Goal: Contribute content: Add original content to the website for others to see

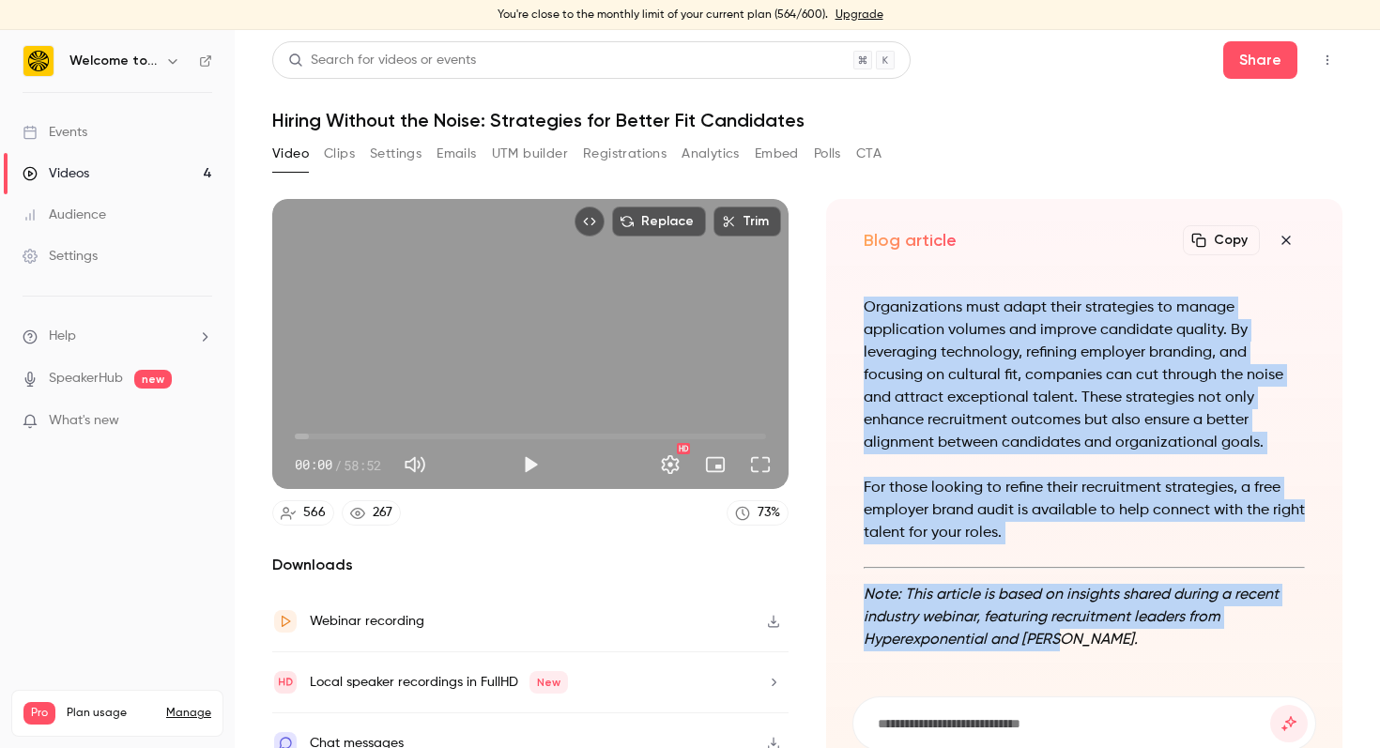
scroll to position [25, 0]
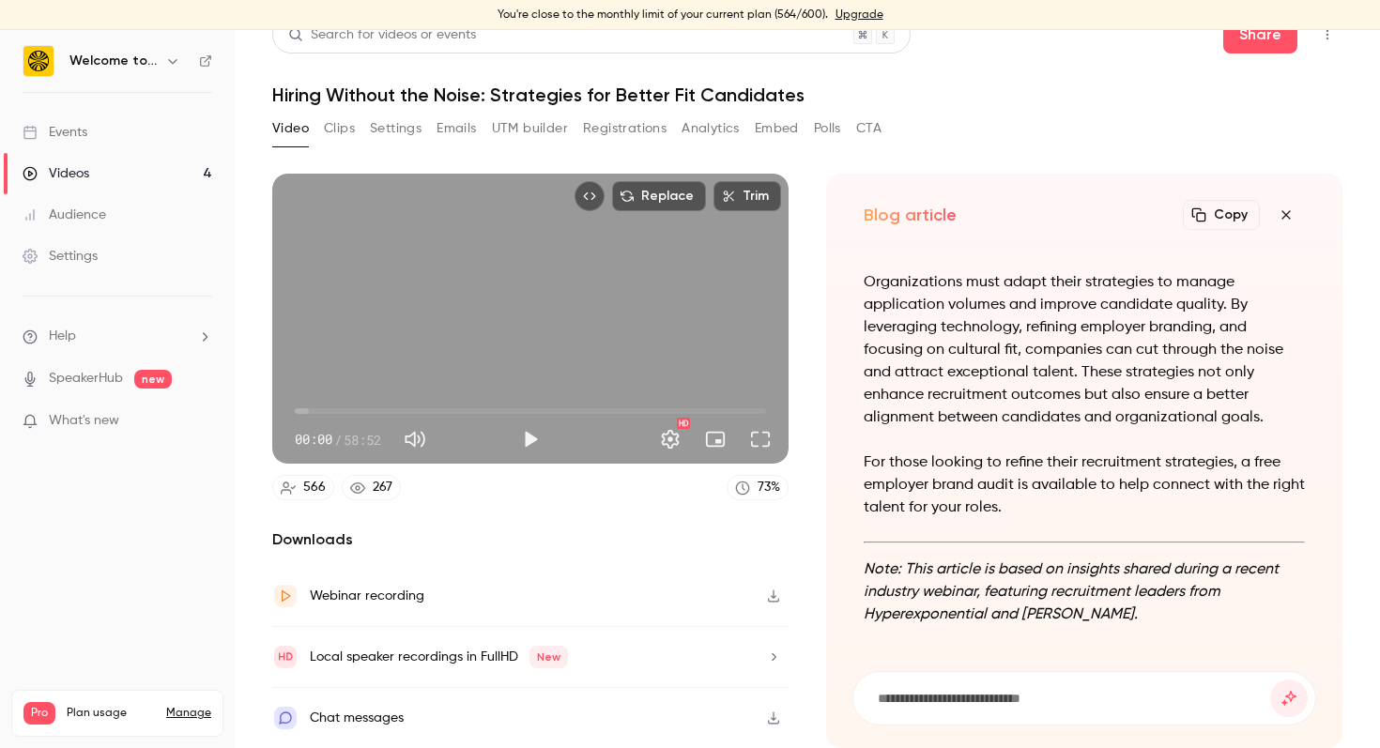
click at [989, 694] on input at bounding box center [1073, 698] width 394 height 21
type input "**********"
click at [1270, 680] on button "submit" at bounding box center [1289, 699] width 38 height 38
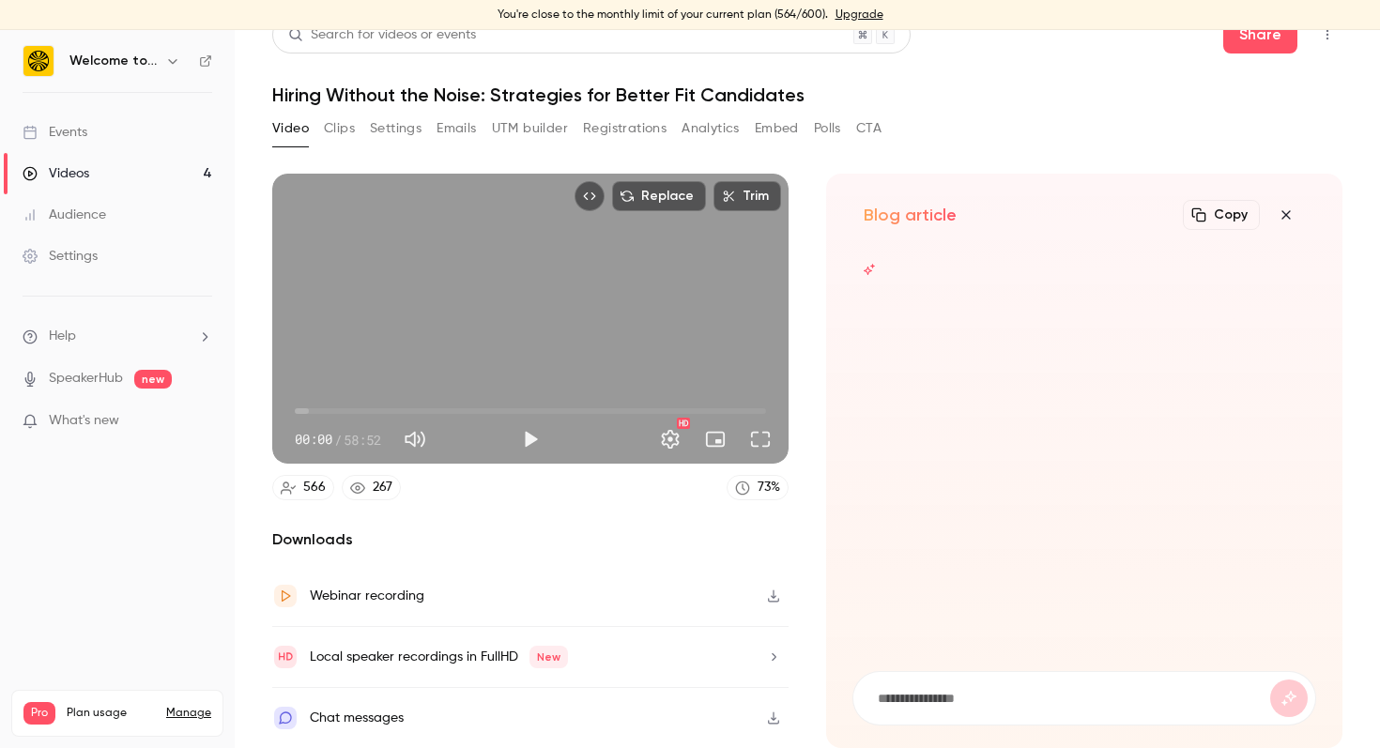
scroll to position [0, 0]
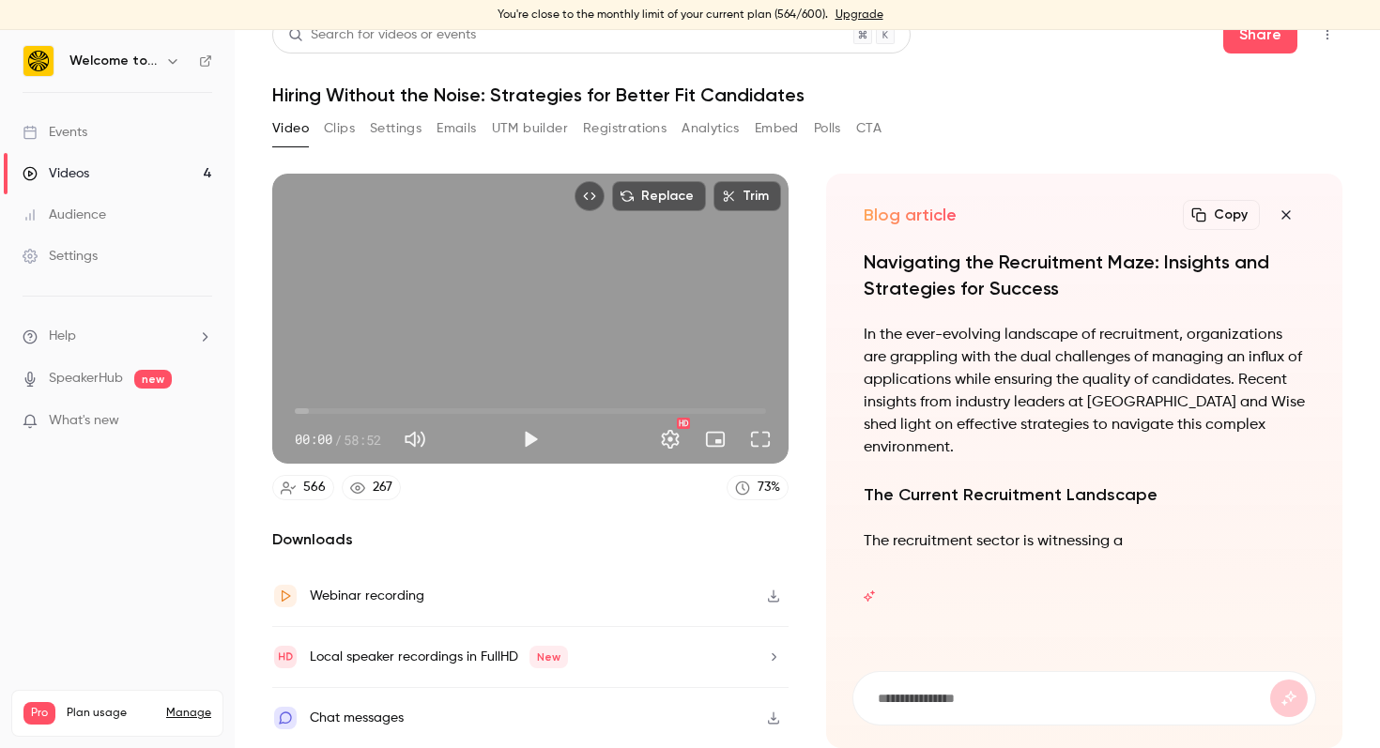
click at [1285, 695] on form at bounding box center [1084, 698] width 462 height 53
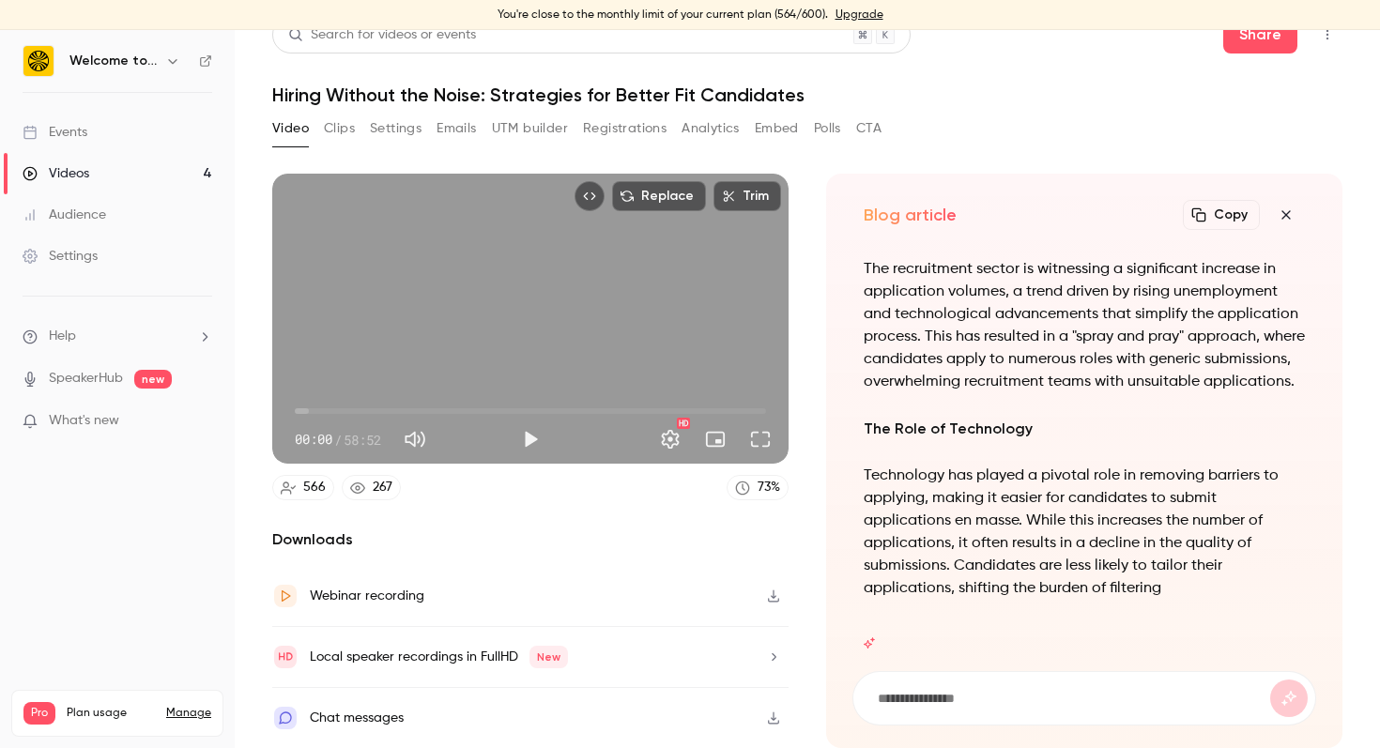
click at [1288, 214] on icon "button" at bounding box center [1286, 214] width 23 height 15
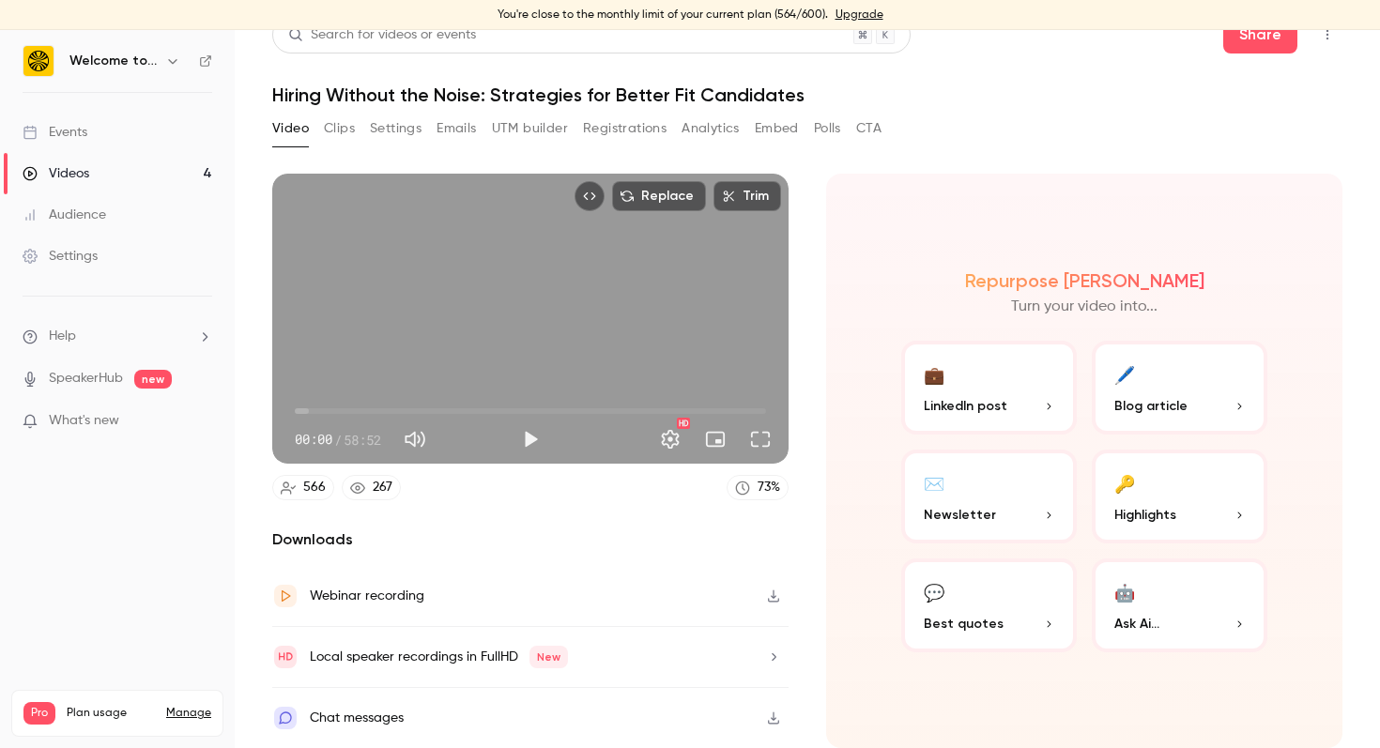
click at [1170, 411] on span "Blog article" at bounding box center [1150, 406] width 73 height 20
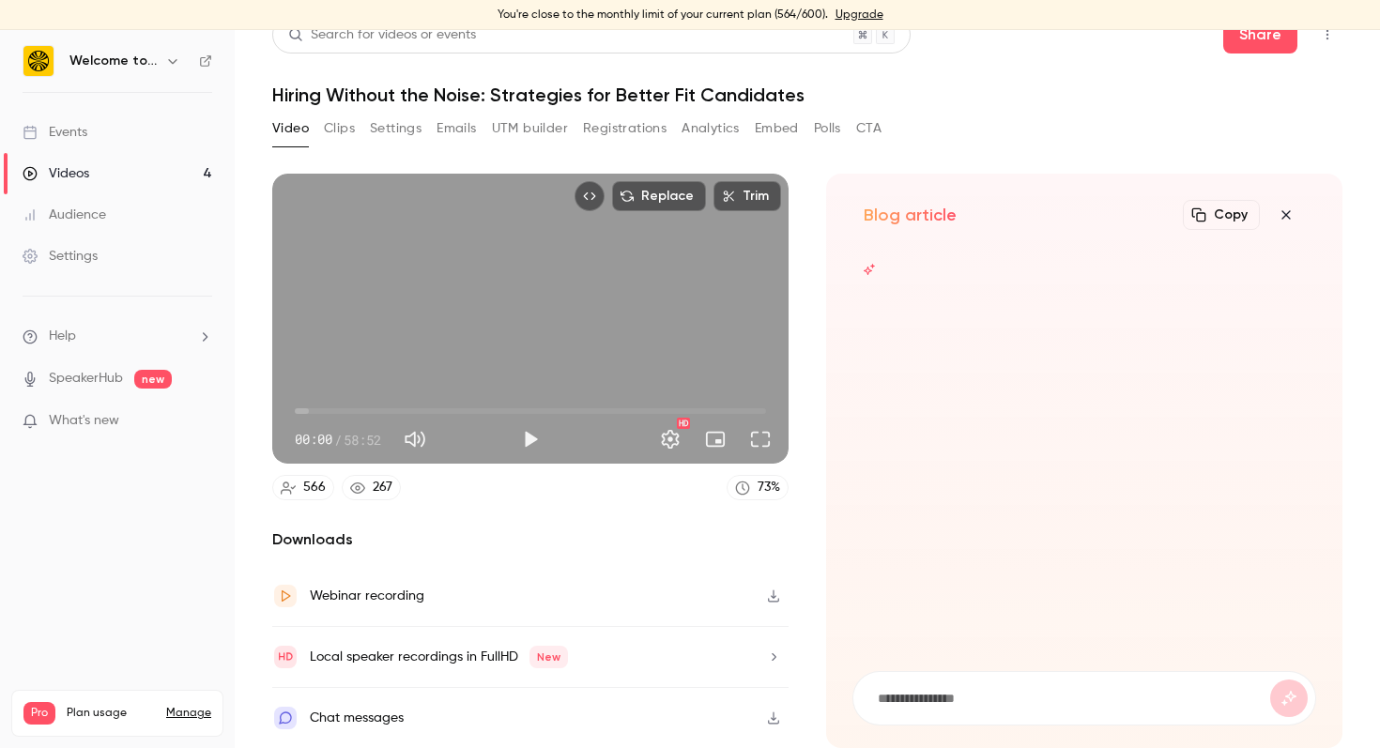
click at [948, 687] on form at bounding box center [1084, 698] width 462 height 53
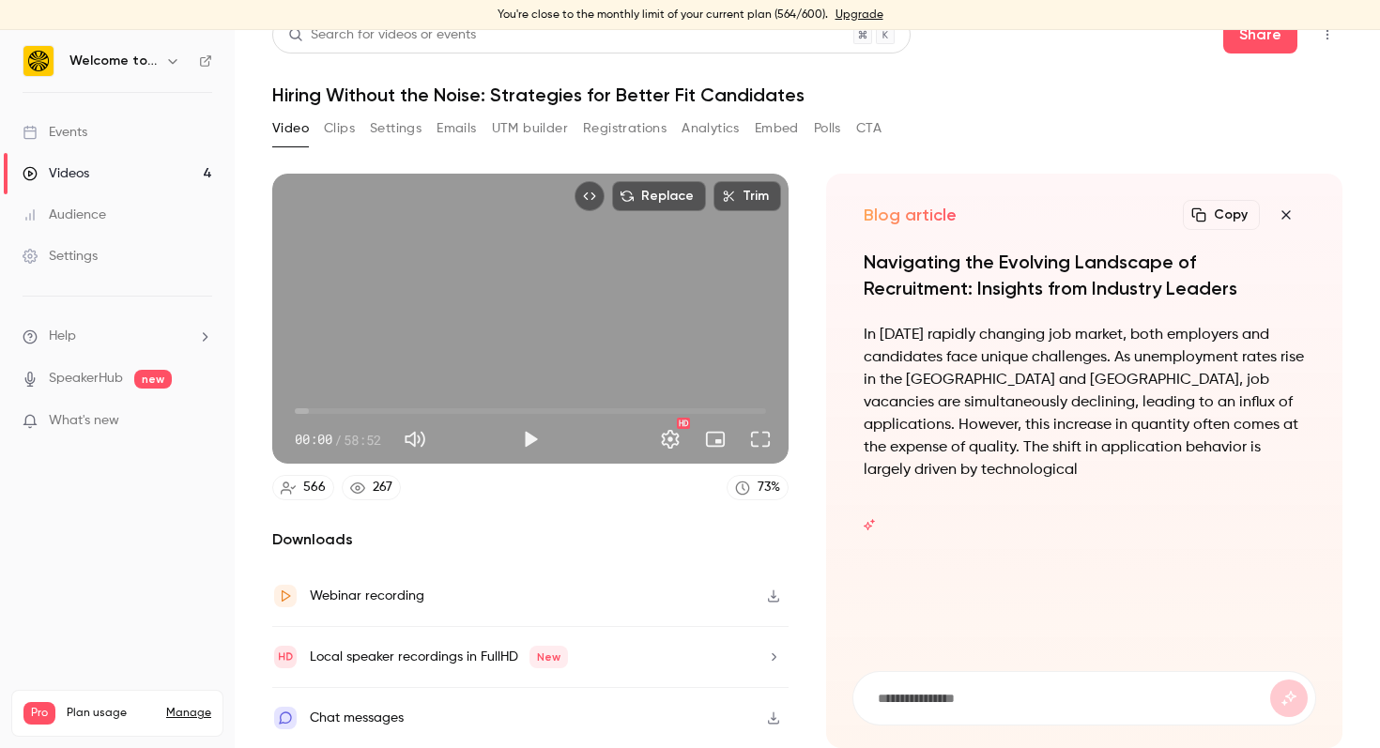
click at [1293, 212] on icon "button" at bounding box center [1286, 214] width 23 height 15
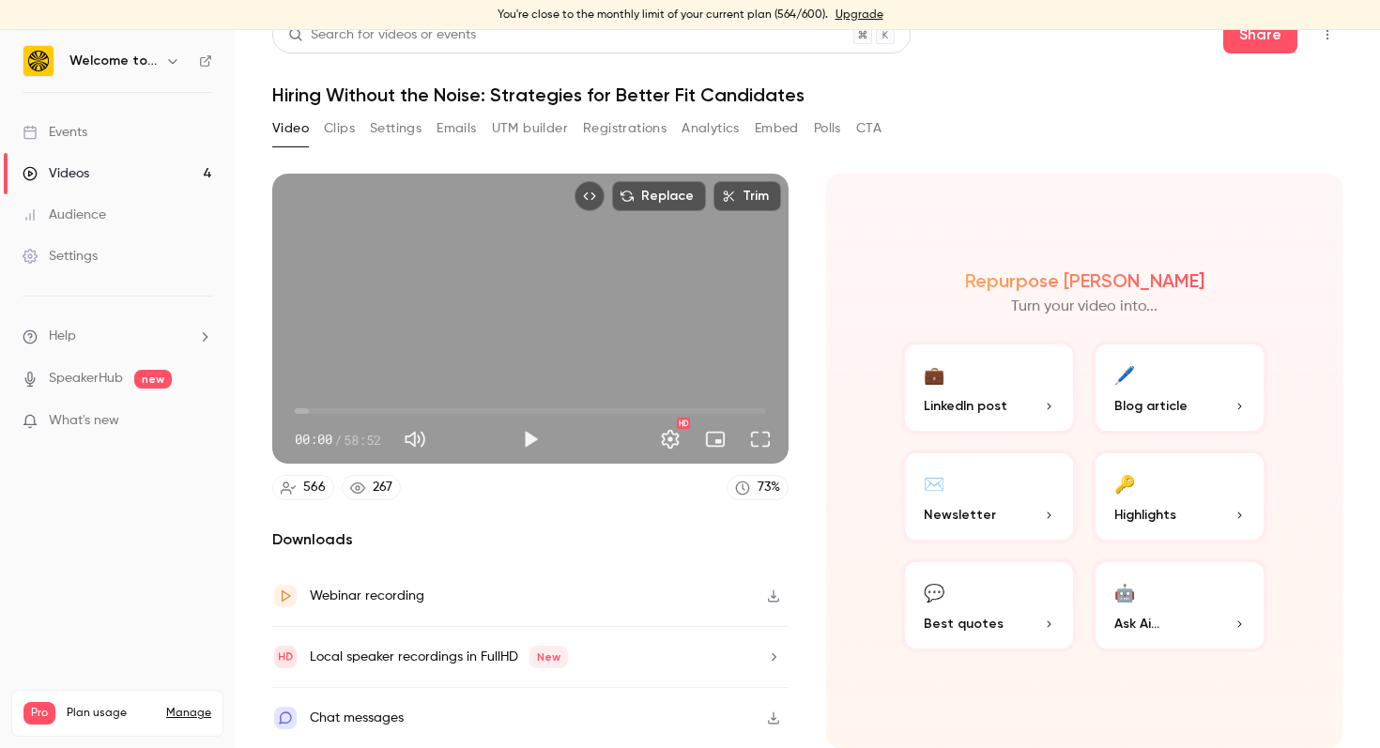
click at [1190, 618] on p "Ask Ai..." at bounding box center [1179, 624] width 130 height 20
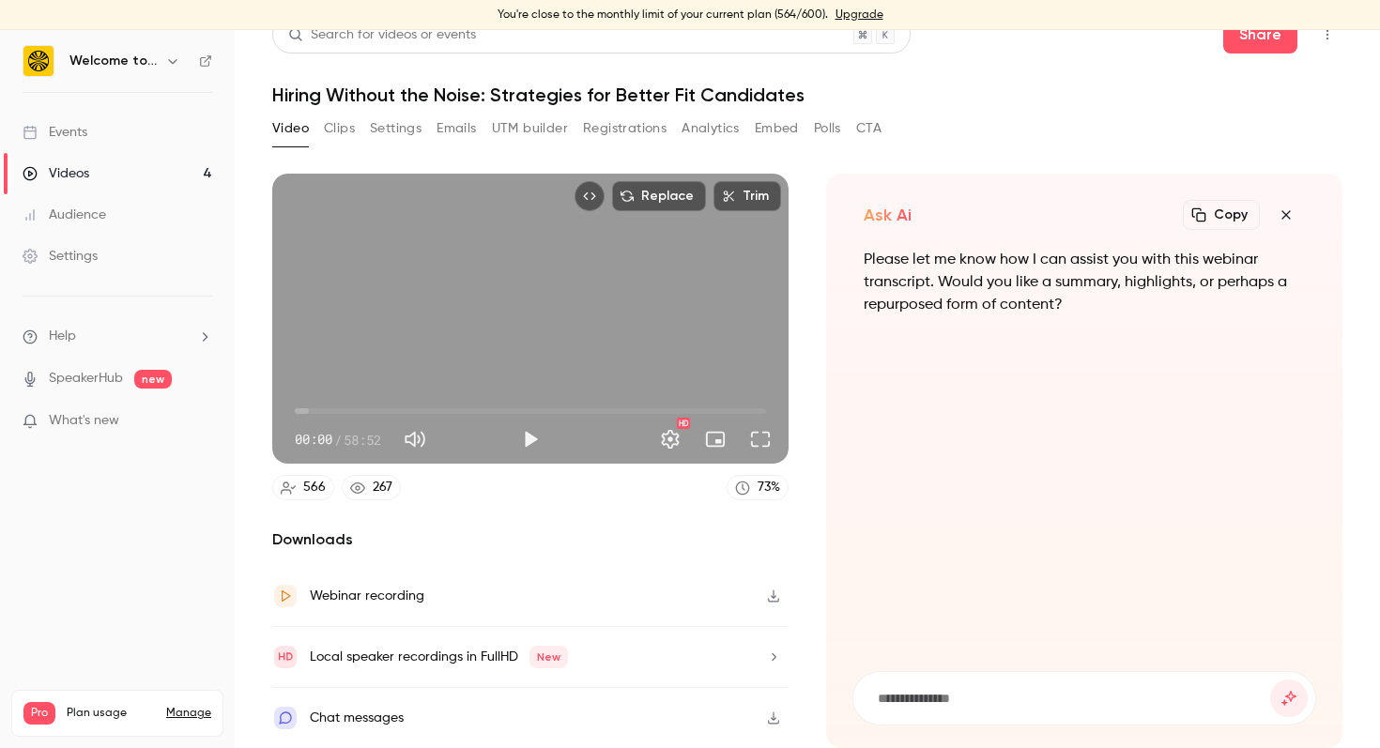
click at [924, 702] on input at bounding box center [1073, 698] width 394 height 21
paste input "**********"
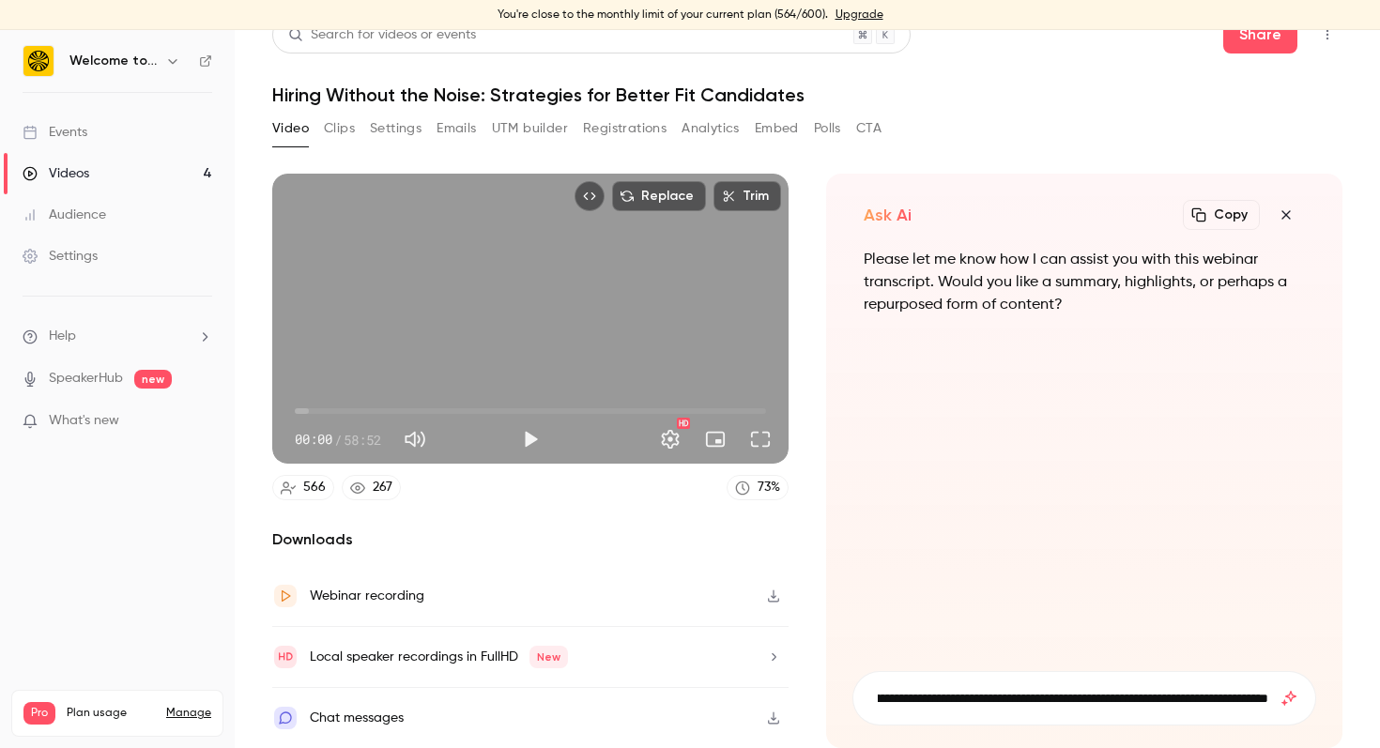
type input "**********"
click at [1293, 701] on icon "submit" at bounding box center [1289, 698] width 23 height 15
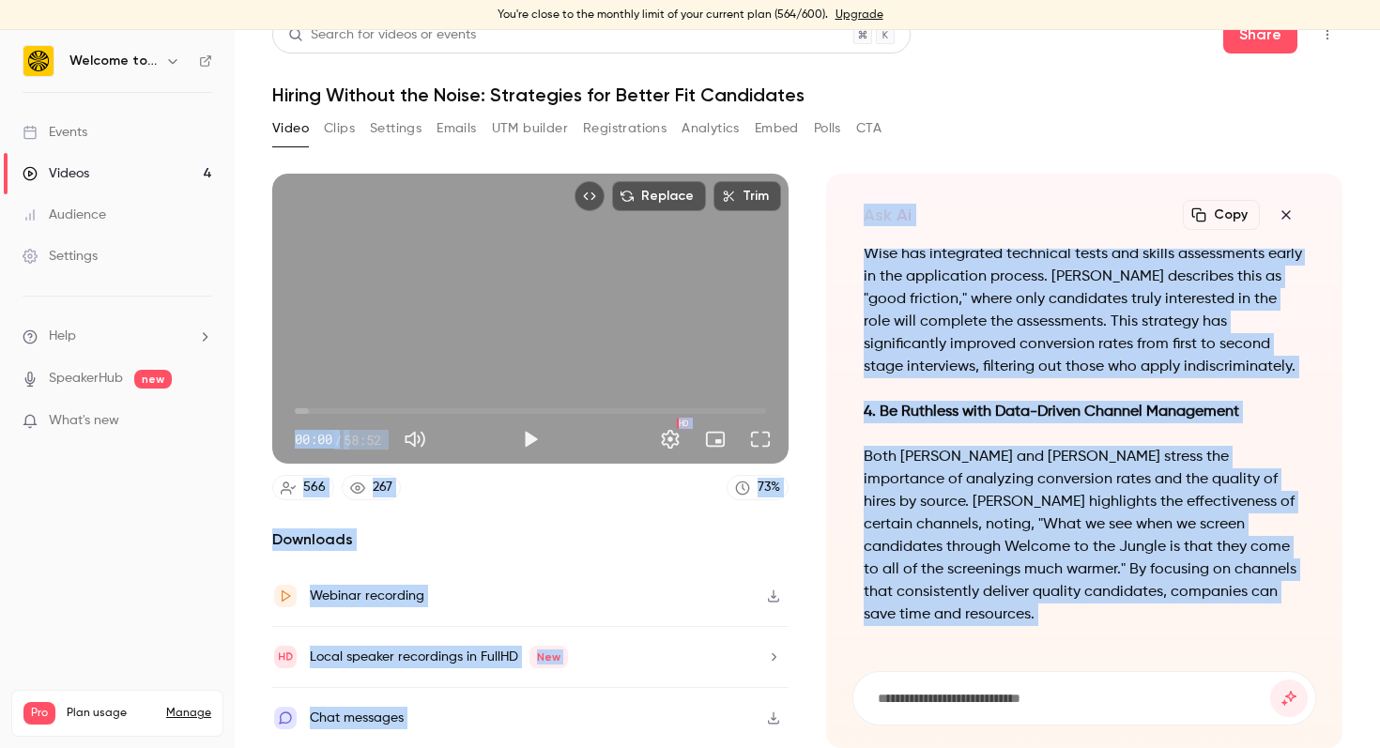
scroll to position [-1492, 0]
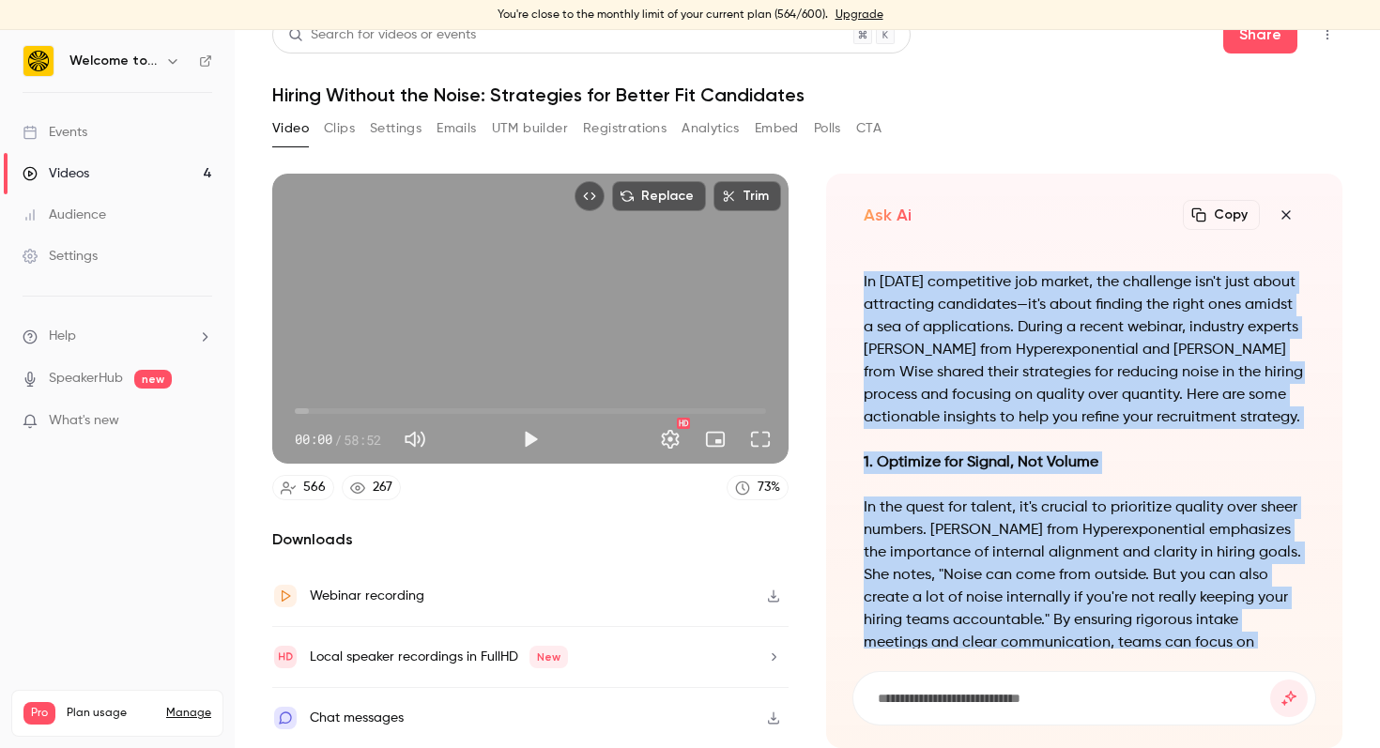
drag, startPoint x: 1287, startPoint y: 617, endPoint x: 864, endPoint y: 258, distance: 554.8
copy div "Lorem: Ipsumdo Sitamet con Adipi: Elitseddoeiu Temp Incidi Utlabor etdo Magnaal…"
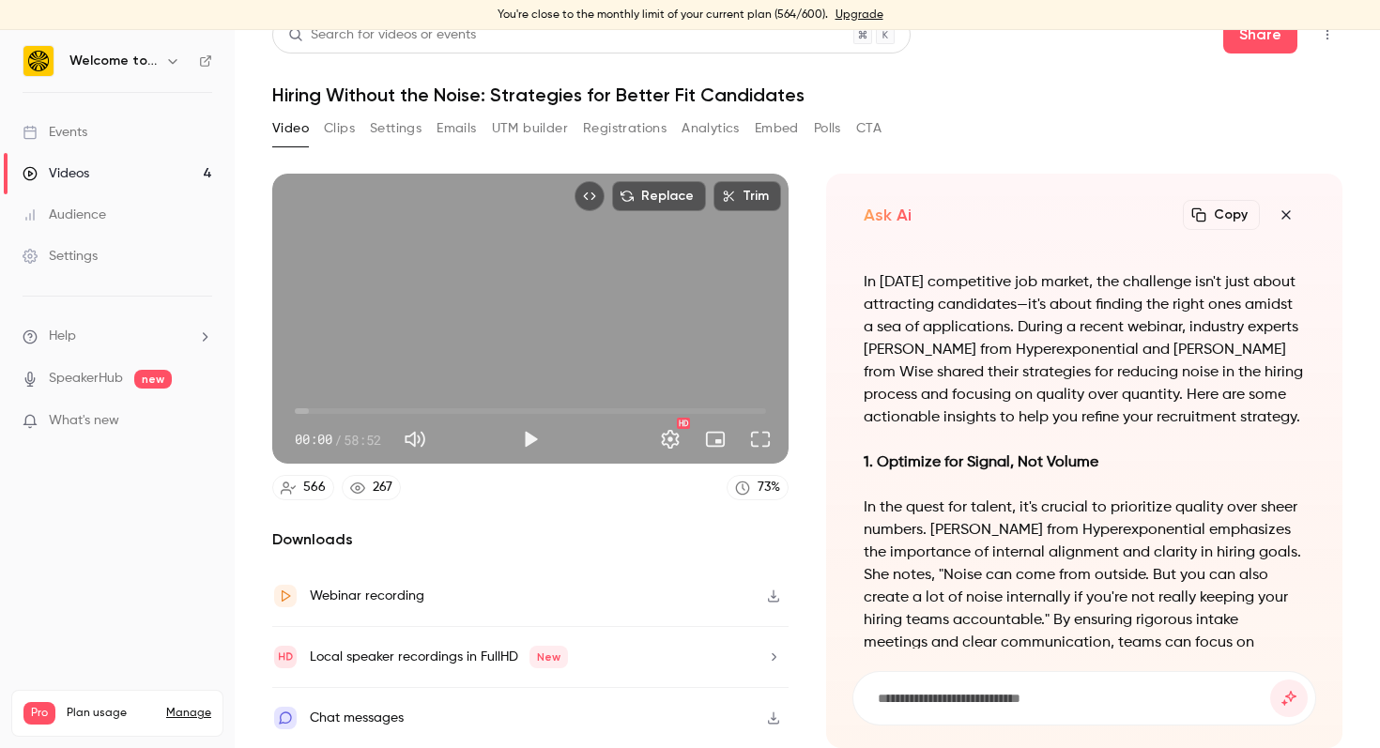
click at [992, 697] on input at bounding box center [1073, 698] width 394 height 21
type input "**********"
click at [1270, 680] on button "submit" at bounding box center [1289, 699] width 38 height 38
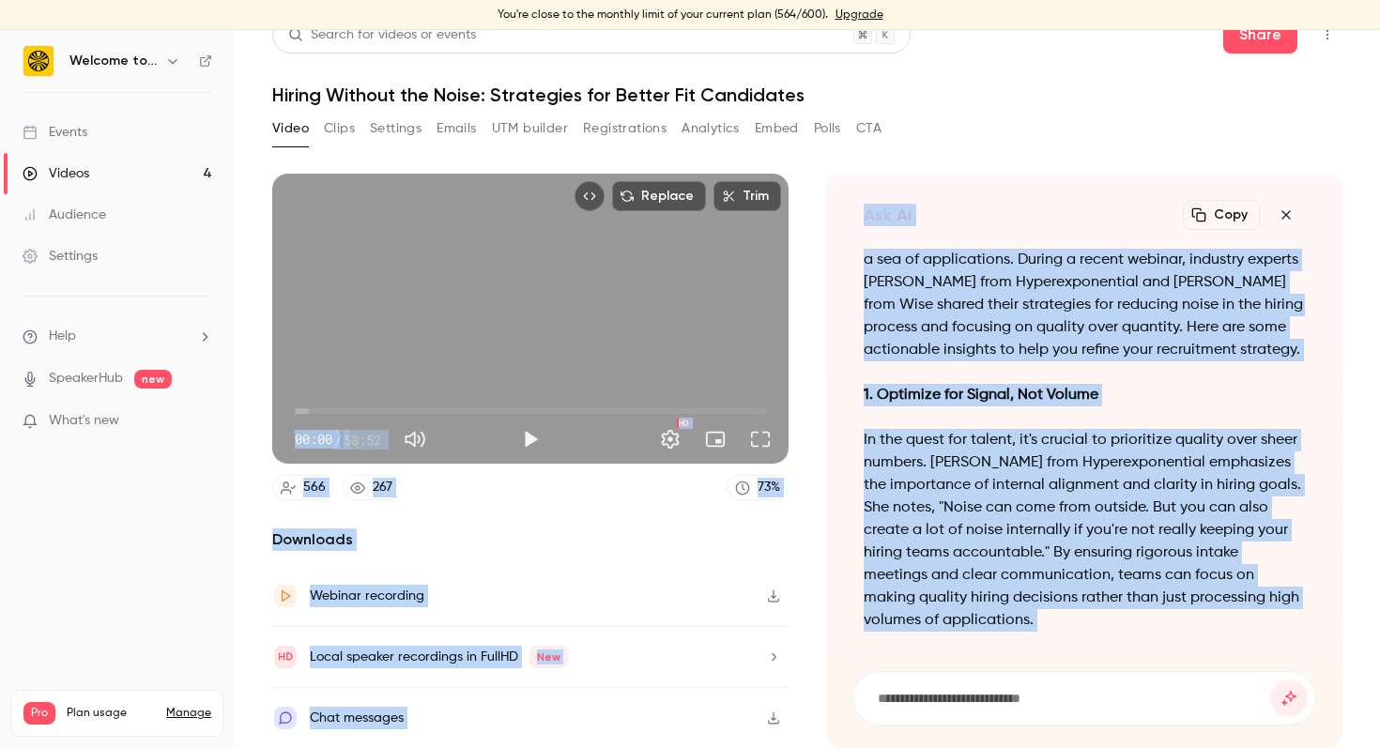
scroll to position [-1514, 0]
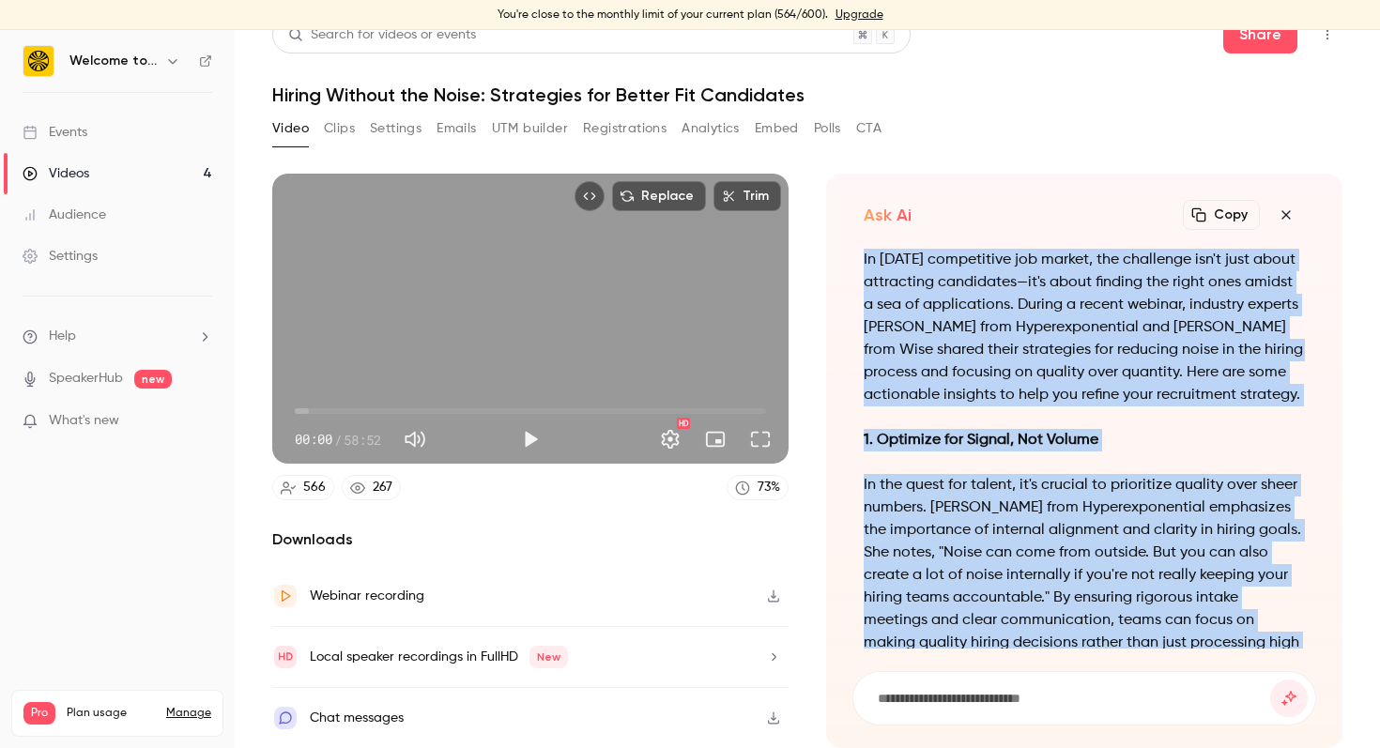
drag, startPoint x: 1289, startPoint y: 617, endPoint x: 861, endPoint y: 259, distance: 557.8
click at [861, 259] on div "Title: Cutting Through the Noise: Streamlining Your Hiring Process with Insight…" at bounding box center [1084, 449] width 464 height 400
copy div "Lorem: Ipsumdo Sitamet con Adipi: Elitseddoeiu Temp Incidi Utlabor etdo Magnaal…"
click at [1290, 207] on icon "button" at bounding box center [1286, 214] width 23 height 15
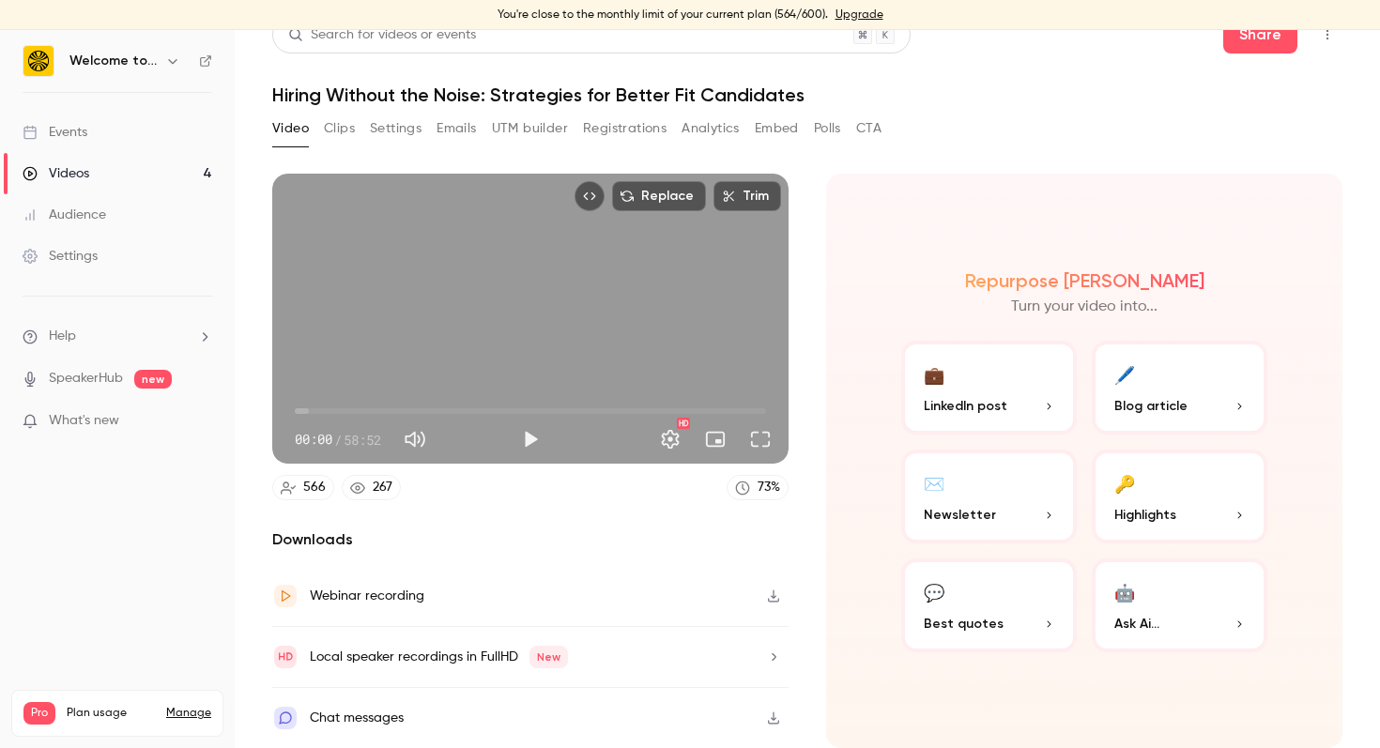
click at [1152, 619] on span "Ask Ai..." at bounding box center [1136, 624] width 45 height 20
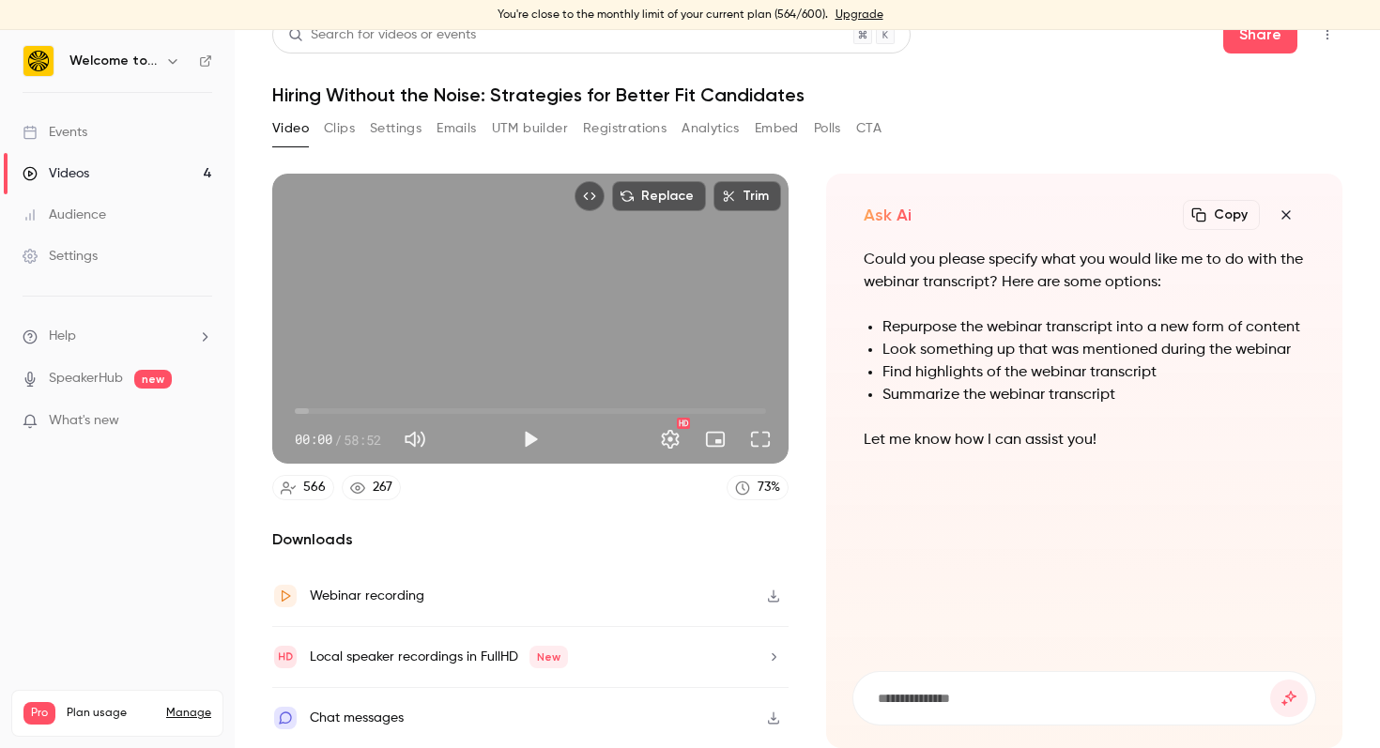
click at [957, 705] on input at bounding box center [1073, 698] width 394 height 21
type input "**********"
click at [1270, 680] on button "submit" at bounding box center [1289, 699] width 38 height 38
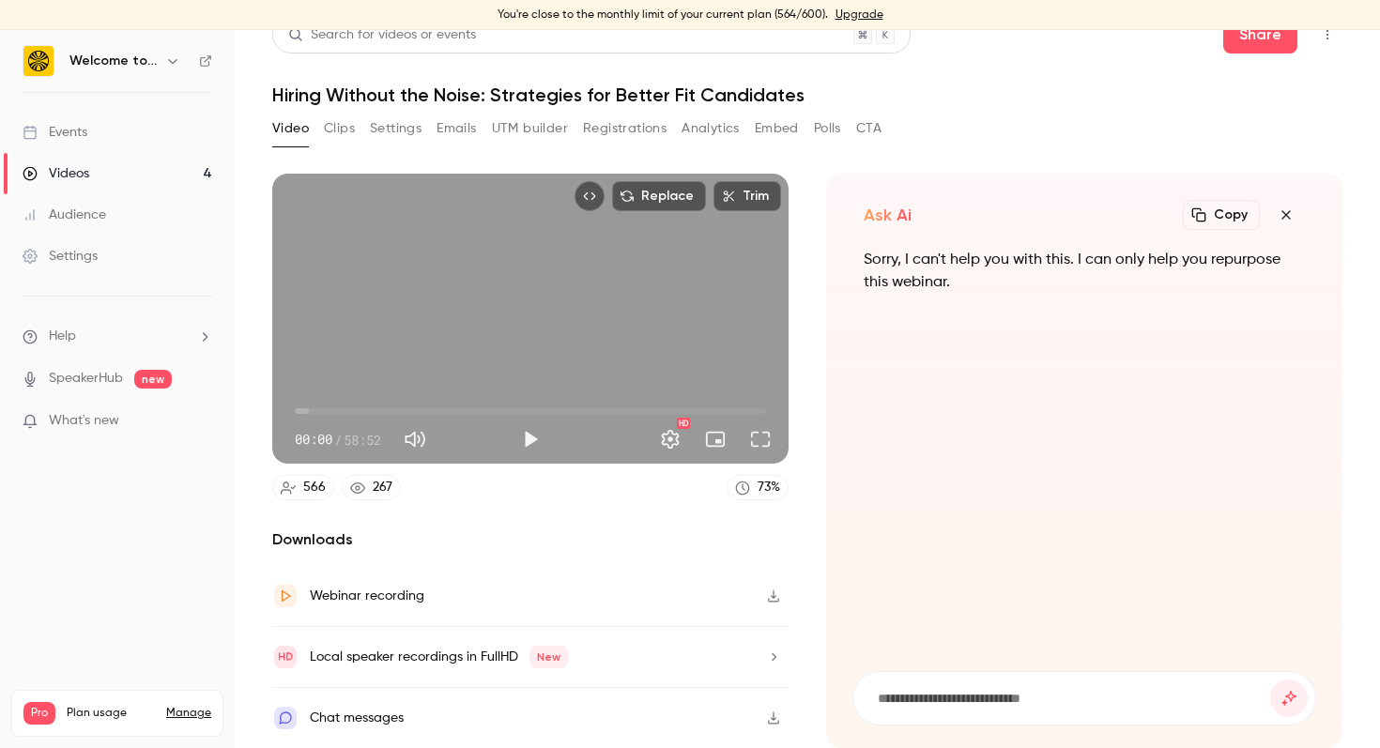
click at [84, 259] on div "Settings" at bounding box center [60, 256] width 75 height 19
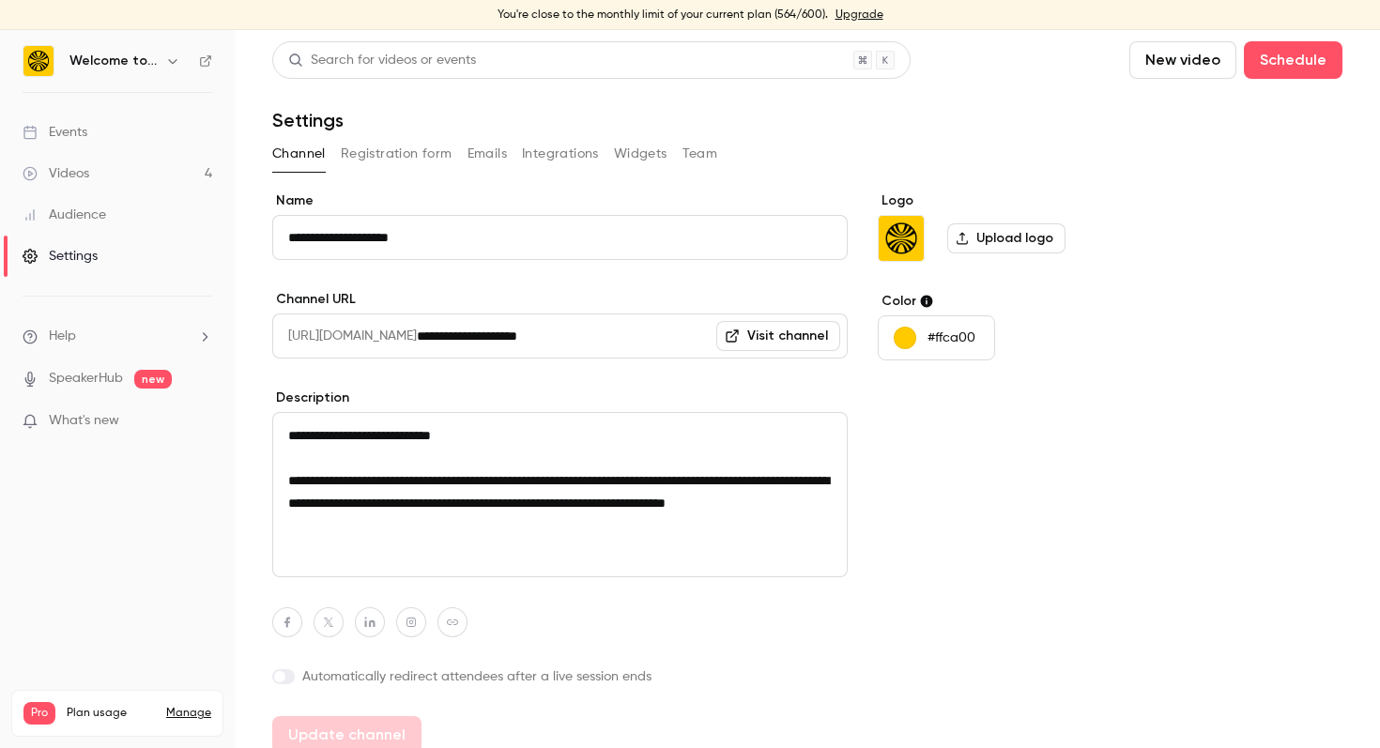
click at [74, 157] on link "Videos 4" at bounding box center [117, 173] width 235 height 41
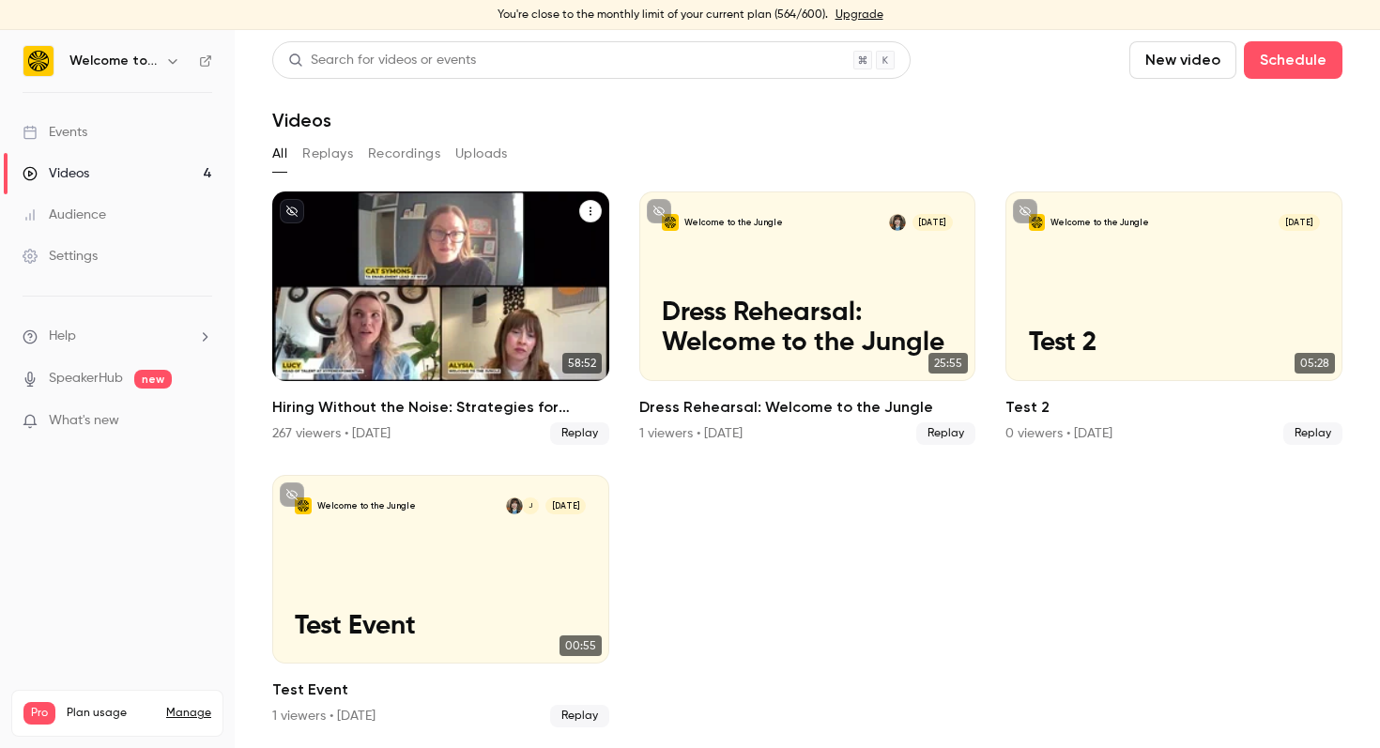
click at [314, 323] on p "Hiring Without the Noise: Strategies for Better Fit Candidates" at bounding box center [440, 312] width 291 height 91
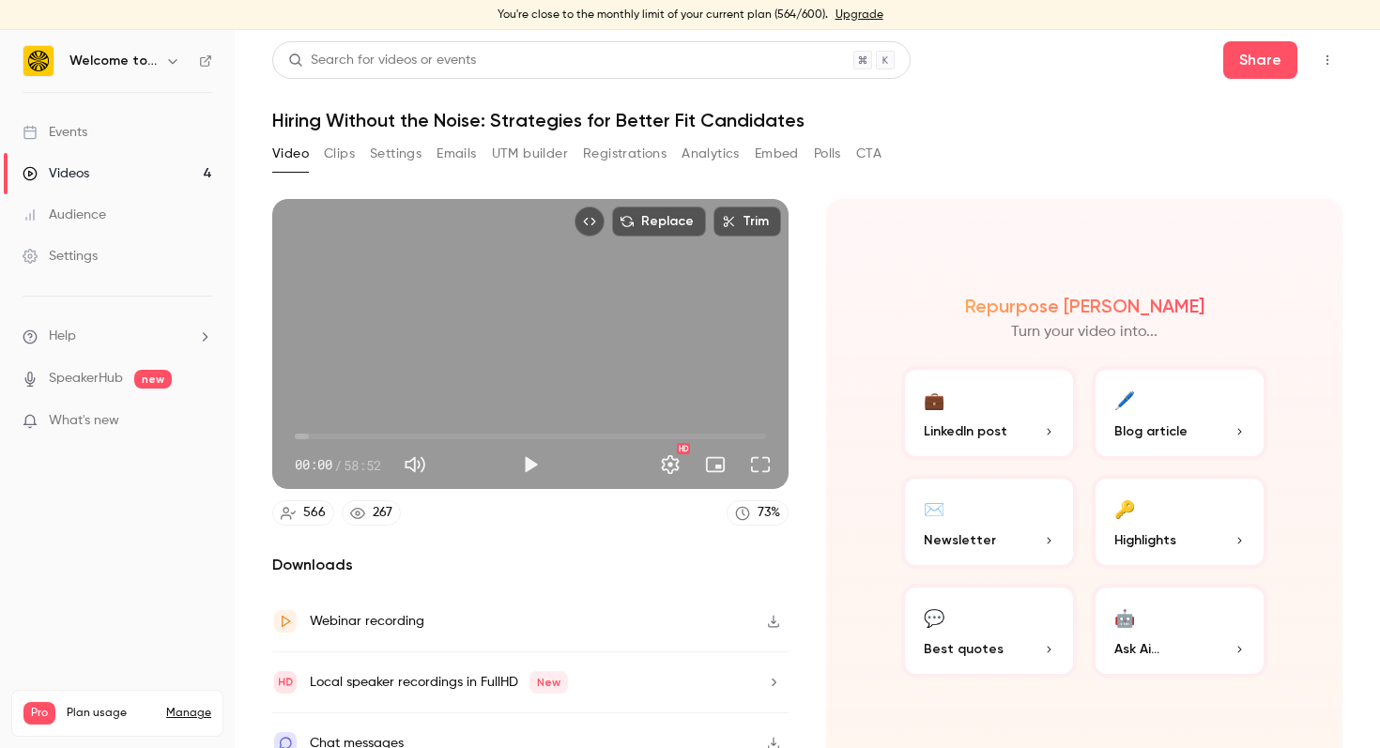
click at [1160, 411] on button "🖊️ Blog article" at bounding box center [1180, 413] width 176 height 94
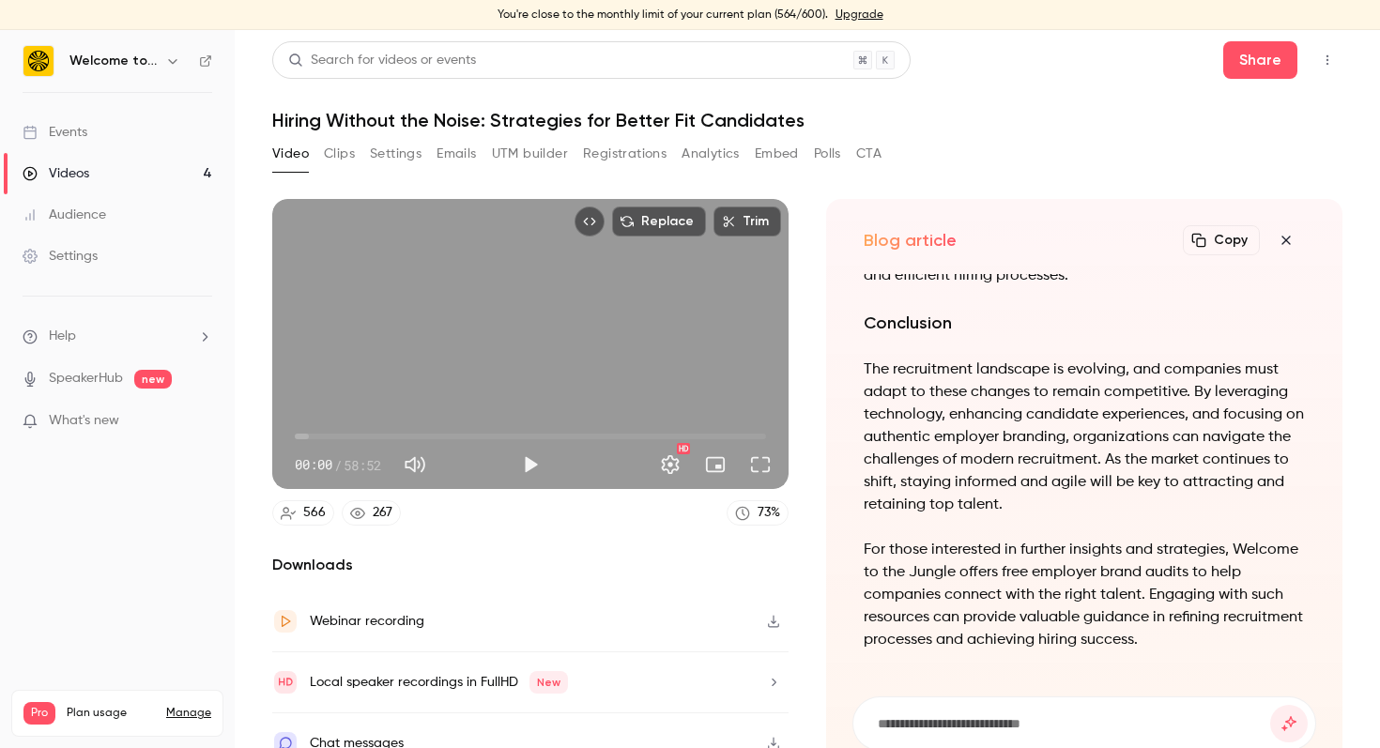
click at [1057, 723] on input at bounding box center [1073, 723] width 394 height 21
type input "**********"
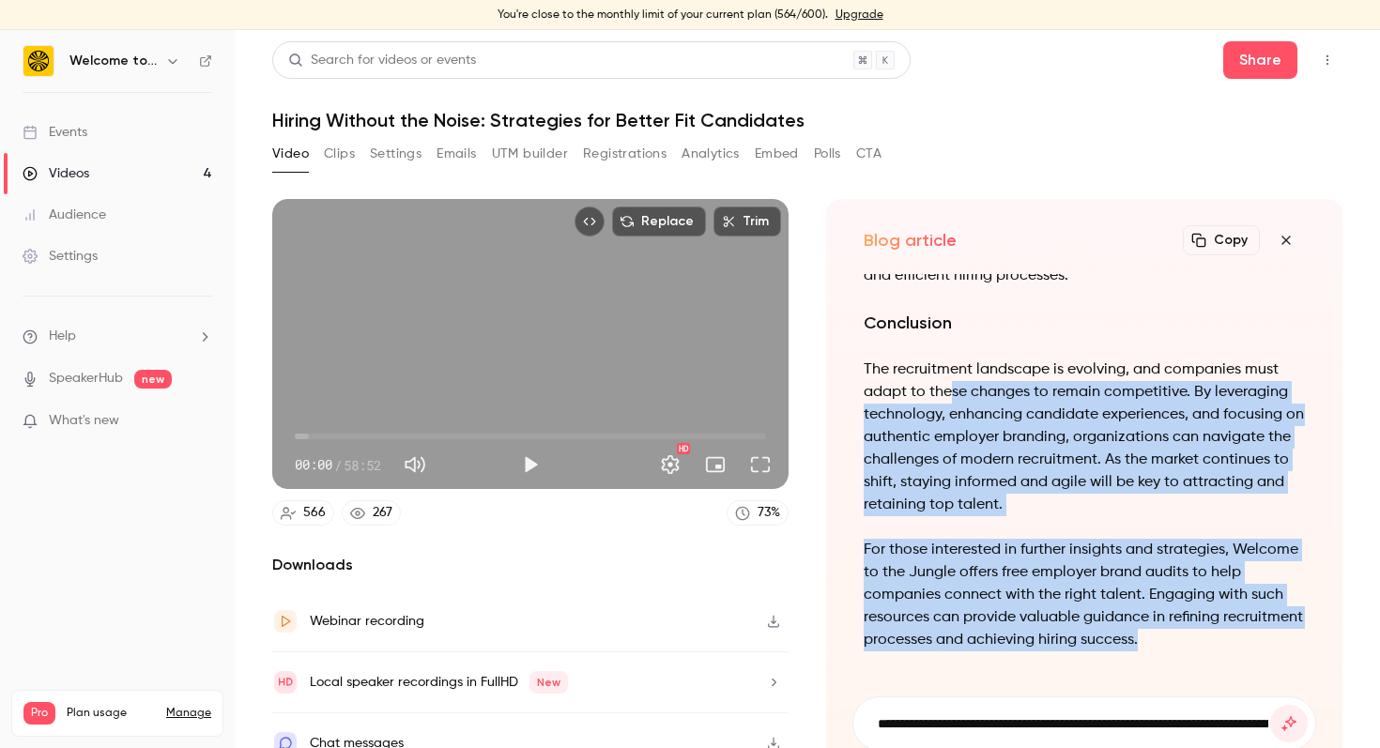
drag, startPoint x: 1191, startPoint y: 650, endPoint x: 955, endPoint y: 396, distance: 346.7
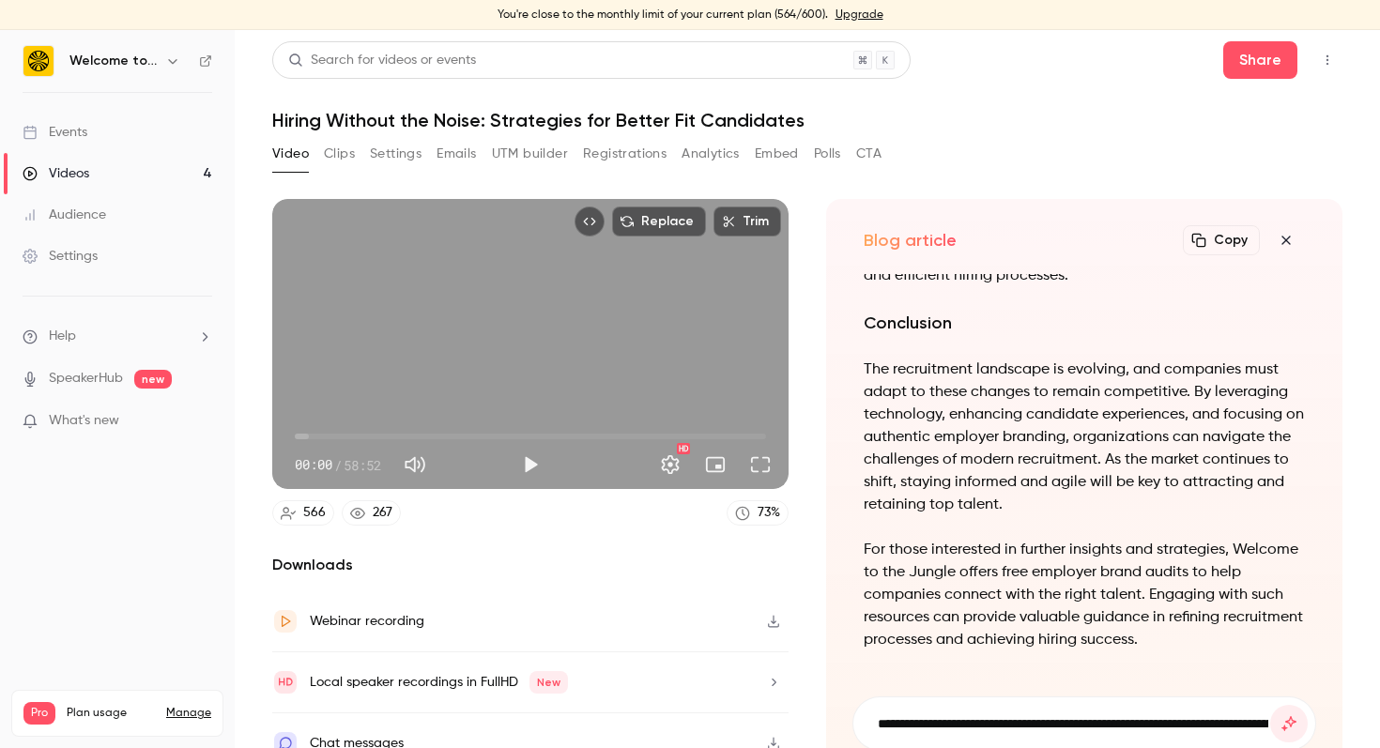
click at [1073, 548] on p "For those interested in further insights and strategies, Welcome to the Jungle …" at bounding box center [1084, 595] width 441 height 113
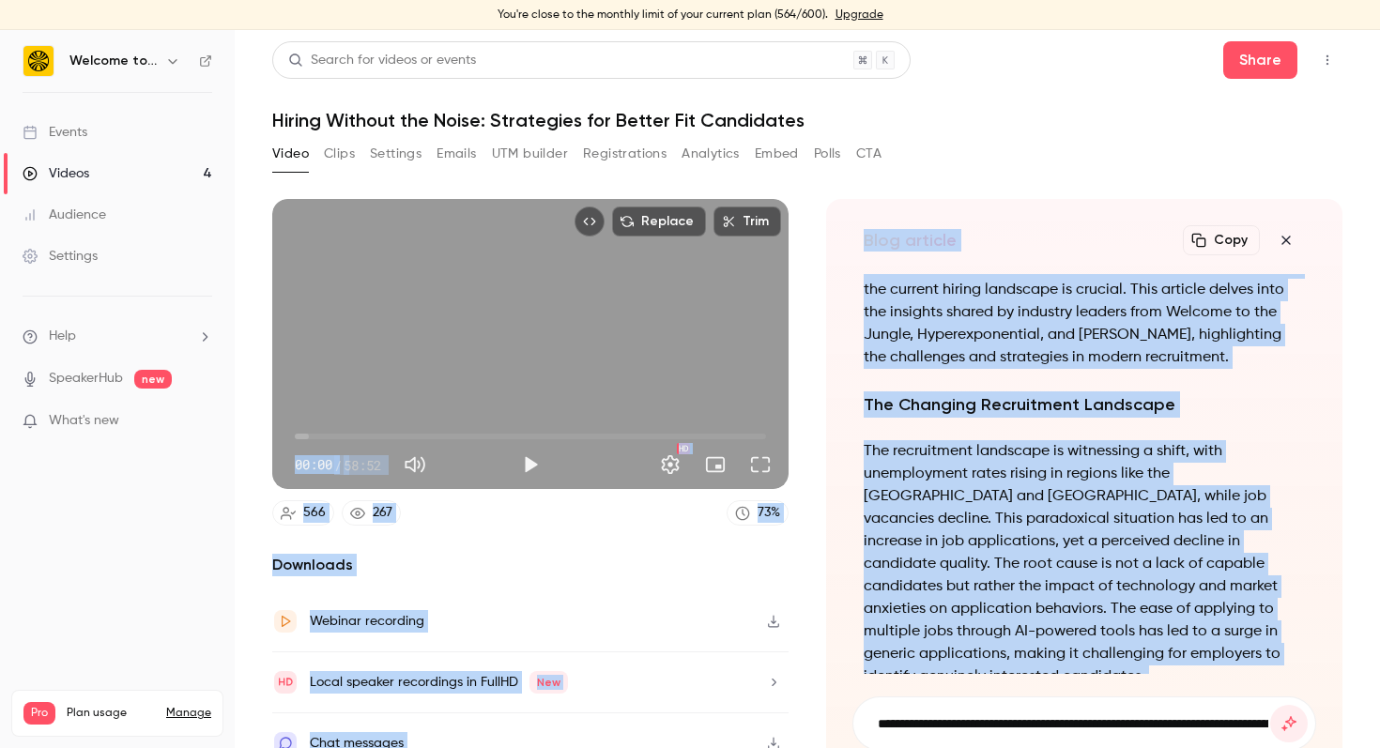
scroll to position [-1822, 0]
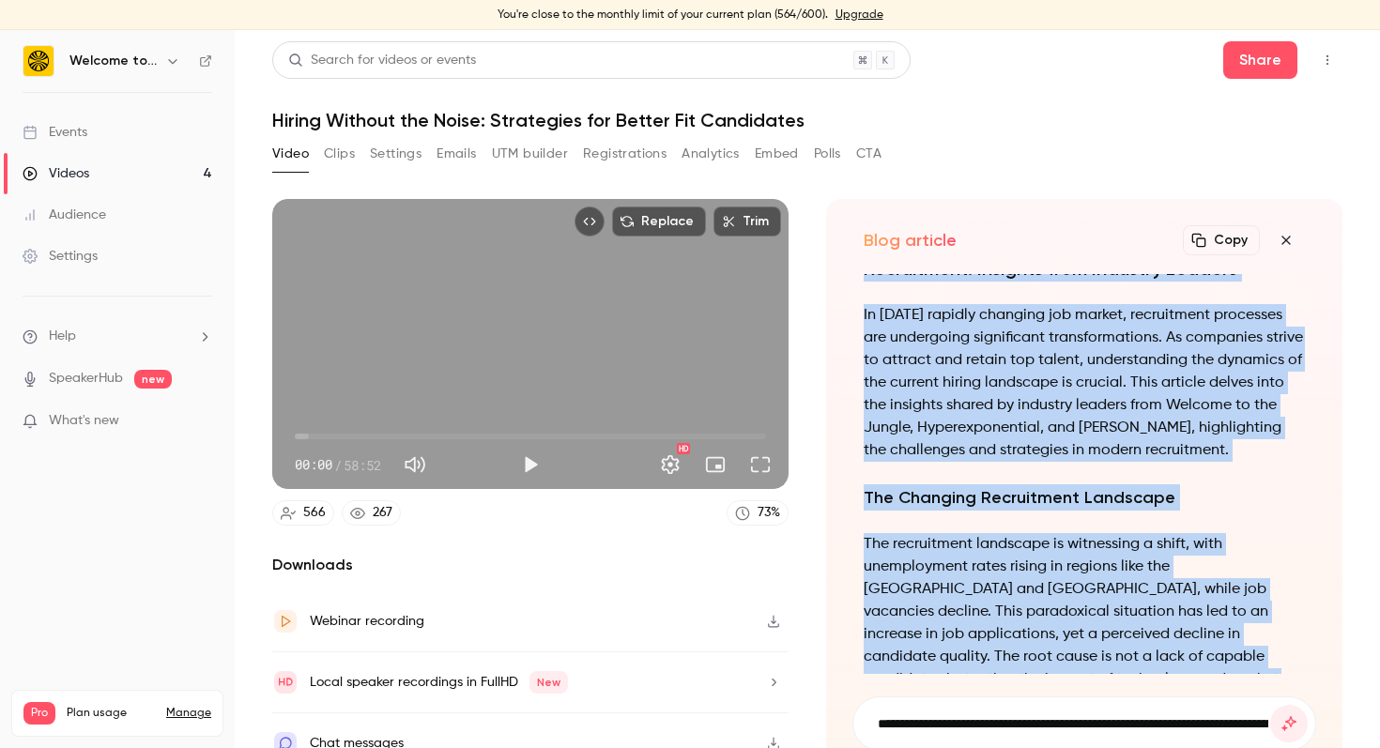
drag, startPoint x: 1142, startPoint y: 641, endPoint x: 861, endPoint y: 280, distance: 458.1
click at [861, 280] on div "Navigating the Evolving Landscape of Recruitment: Insights from Industry Leader…" at bounding box center [1084, 474] width 464 height 400
copy div "Navigating the Evolving Landscape of Recruitment: Insights from Industry Leader…"
click at [1288, 719] on icon "submit" at bounding box center [1289, 723] width 23 height 15
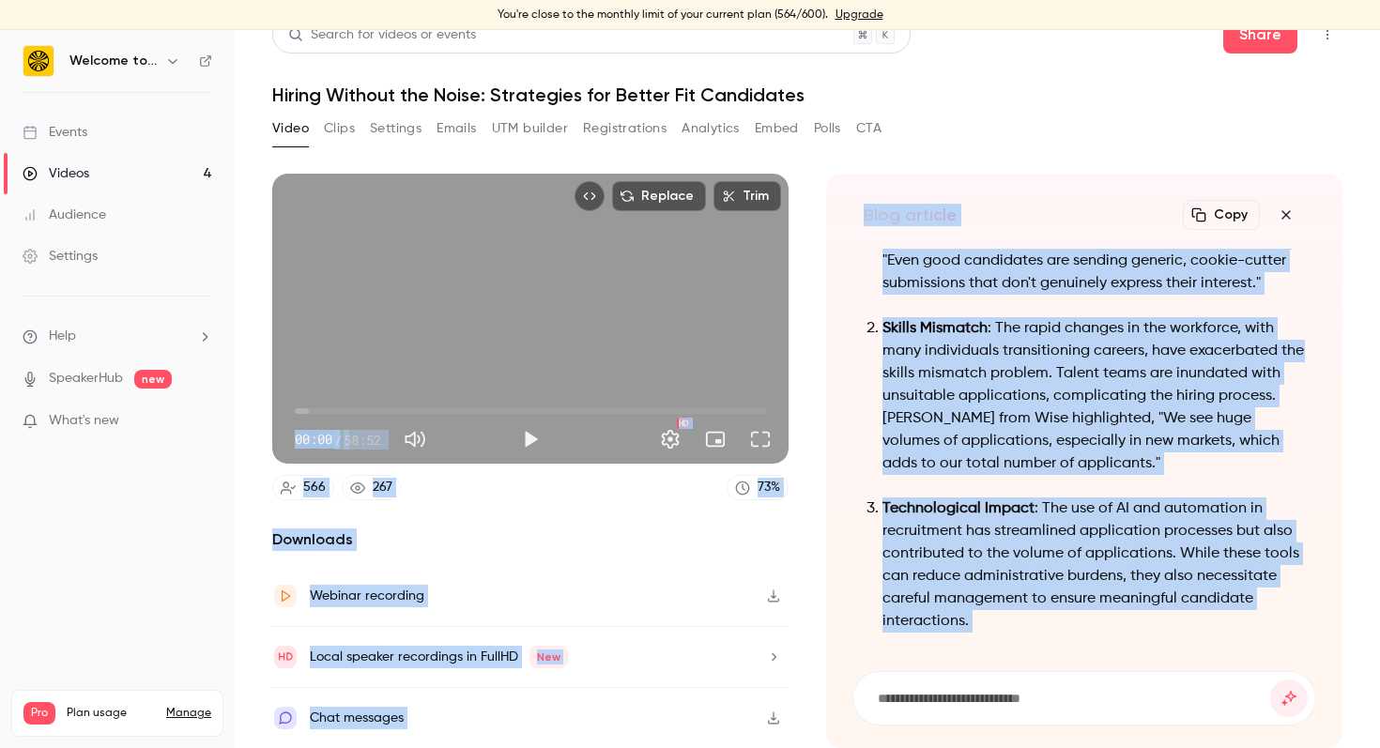
scroll to position [-2092, 0]
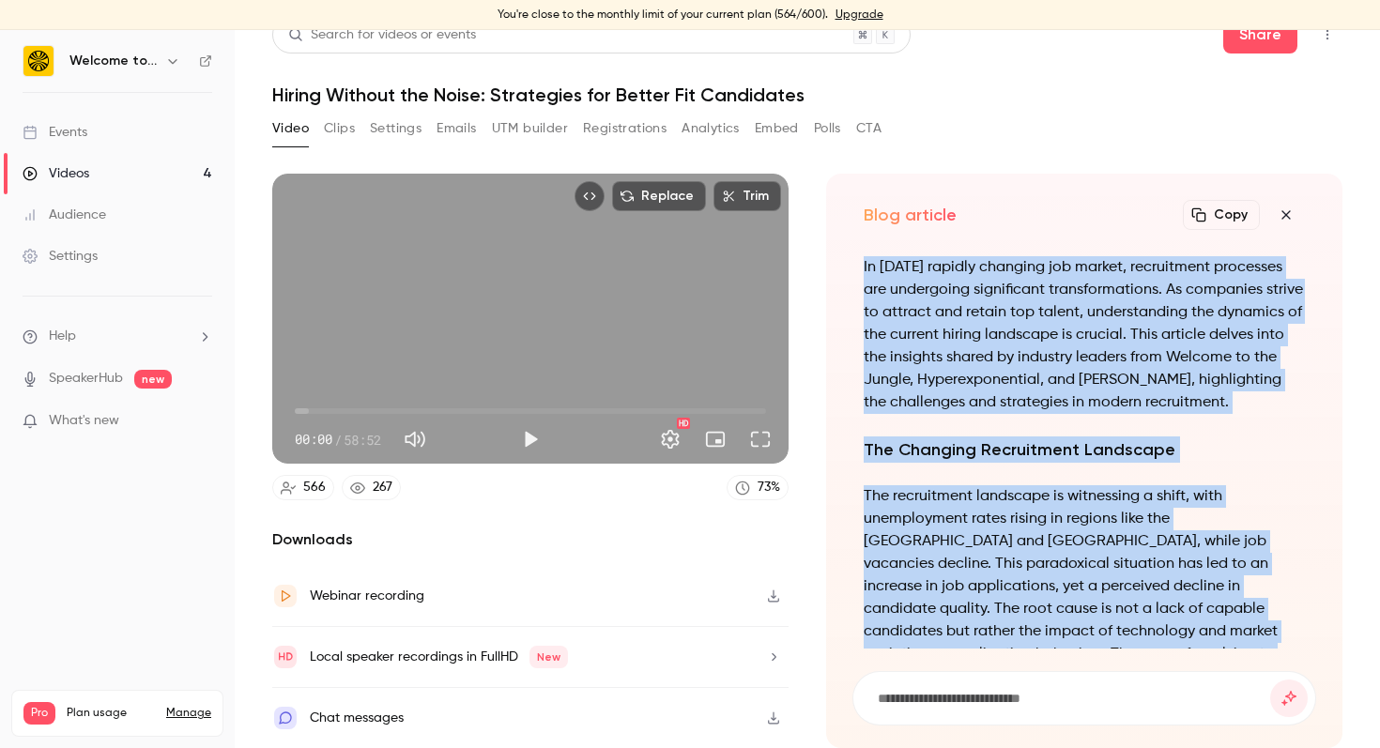
drag, startPoint x: 1181, startPoint y: 616, endPoint x: 862, endPoint y: 257, distance: 480.0
click at [862, 257] on div "Navigating the Evolving Landscape of Recruitment: Insights from Industry Leader…" at bounding box center [1084, 449] width 464 height 400
copy div "Navigating the Evolving Landscape of Recruitment: Insights from Industry Leader…"
